Goal: Find specific page/section: Find specific page/section

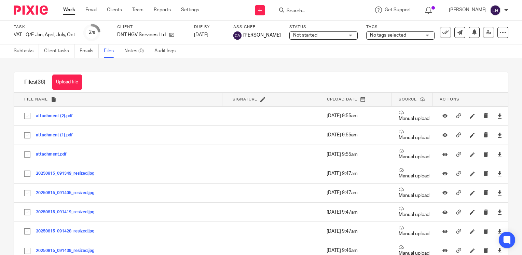
click at [325, 9] on input "Search" at bounding box center [316, 11] width 61 height 6
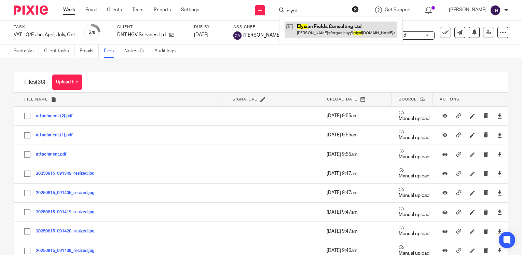
type input "elysi"
click at [329, 24] on link at bounding box center [340, 30] width 113 height 16
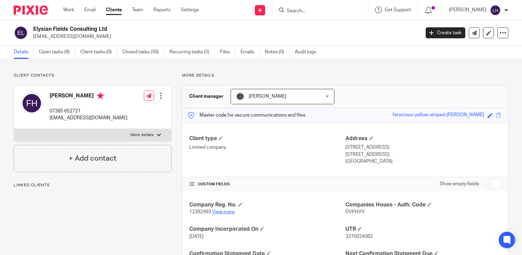
click at [225, 213] on link "View more" at bounding box center [223, 211] width 23 height 5
click at [333, 13] on input "Search" at bounding box center [316, 11] width 61 height 6
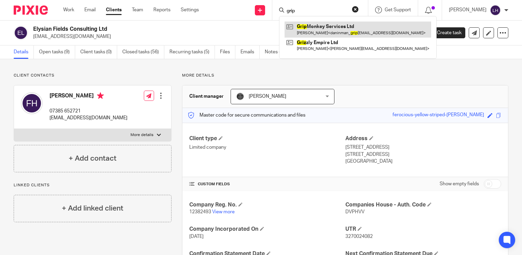
type input "grip"
click at [335, 28] on link at bounding box center [357, 30] width 146 height 16
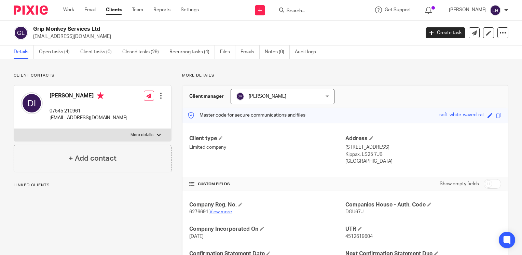
click at [225, 210] on link "View more" at bounding box center [220, 211] width 23 height 5
click at [313, 12] on input "Search" at bounding box center [316, 11] width 61 height 6
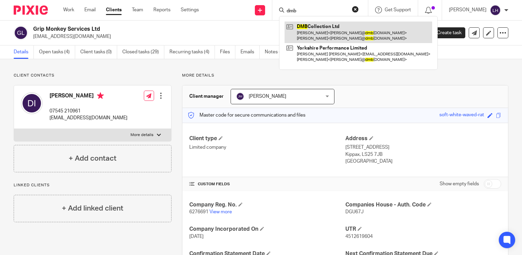
type input "dmb"
click at [318, 28] on link at bounding box center [357, 32] width 147 height 21
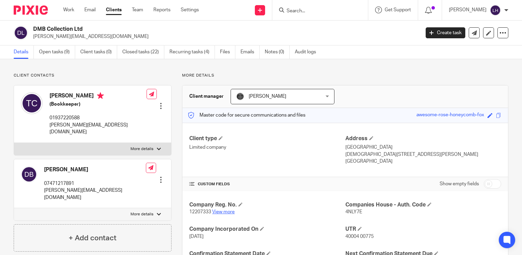
click at [227, 214] on link "View more" at bounding box center [223, 211] width 23 height 5
click at [313, 9] on input "Search" at bounding box center [316, 11] width 61 height 6
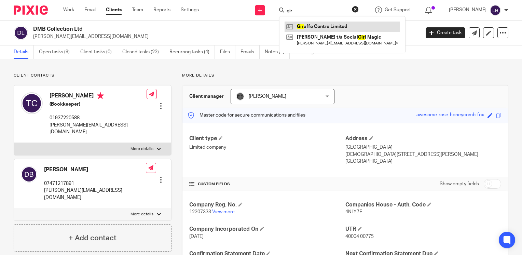
type input "gir"
click at [346, 24] on link at bounding box center [341, 27] width 115 height 10
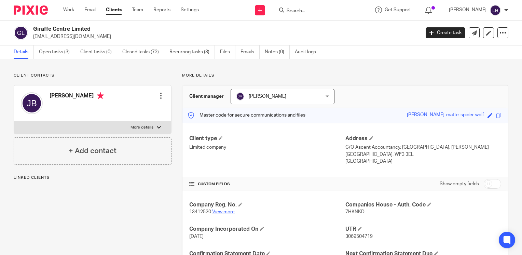
click at [221, 210] on link "View more" at bounding box center [223, 211] width 23 height 5
click at [304, 11] on input "Search" at bounding box center [316, 11] width 61 height 6
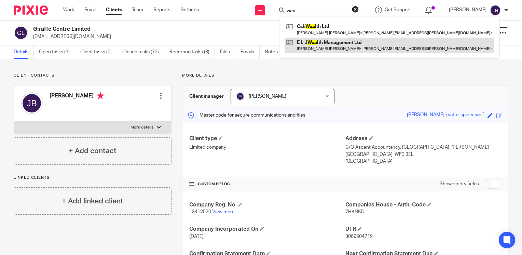
type input "wea"
click at [314, 38] on link at bounding box center [389, 46] width 210 height 16
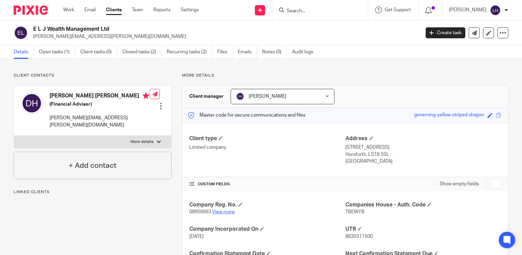
click at [227, 212] on link "View more" at bounding box center [223, 211] width 23 height 5
click at [319, 13] on input "Search" at bounding box center [316, 11] width 61 height 6
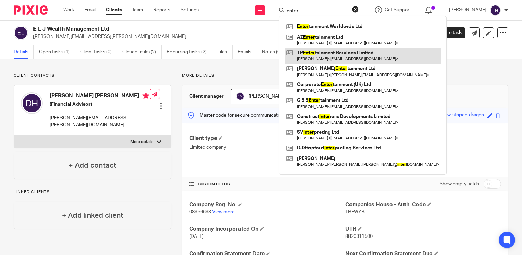
type input "enter"
click at [321, 53] on link at bounding box center [362, 56] width 156 height 16
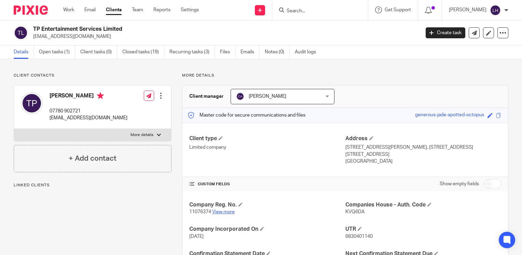
click at [230, 210] on link "View more" at bounding box center [223, 211] width 23 height 5
click at [314, 16] on div at bounding box center [320, 10] width 96 height 20
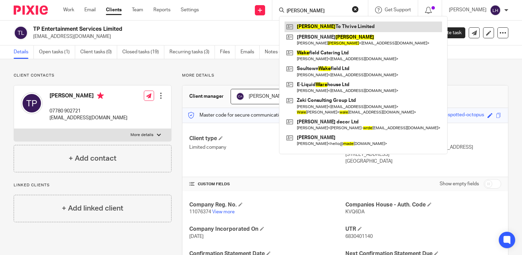
type input "[PERSON_NAME]"
click at [318, 29] on link at bounding box center [362, 27] width 157 height 10
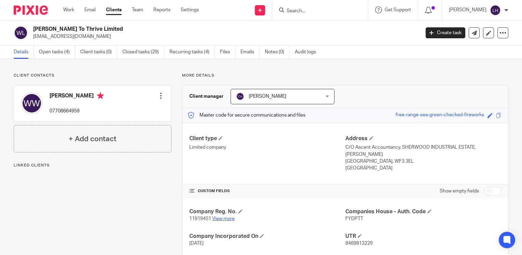
click at [220, 216] on link "View more" at bounding box center [223, 218] width 23 height 5
